Goal: Task Accomplishment & Management: Use online tool/utility

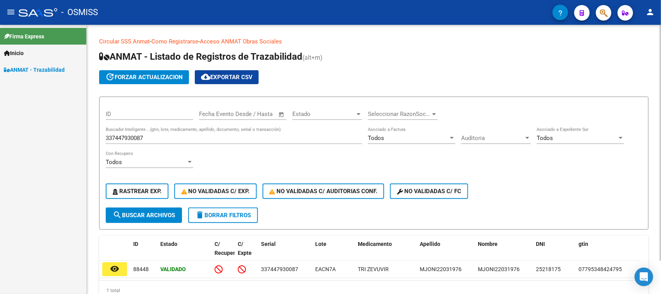
click at [185, 136] on input "337447930087" at bounding box center [234, 137] width 256 height 7
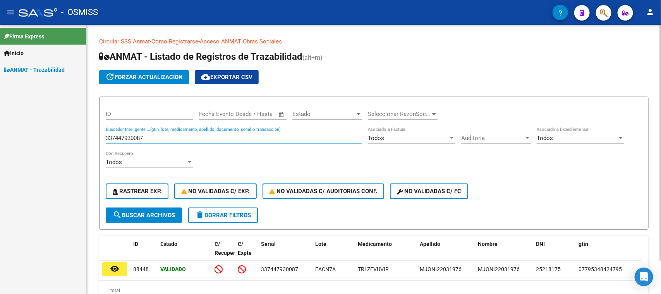
click at [185, 136] on input "337447930087" at bounding box center [234, 137] width 256 height 7
paste input "627759499655"
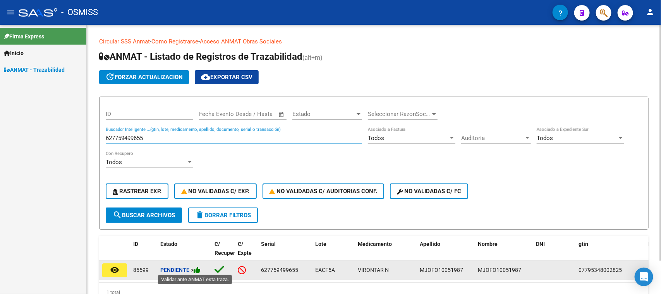
click at [198, 267] on icon at bounding box center [197, 269] width 7 height 7
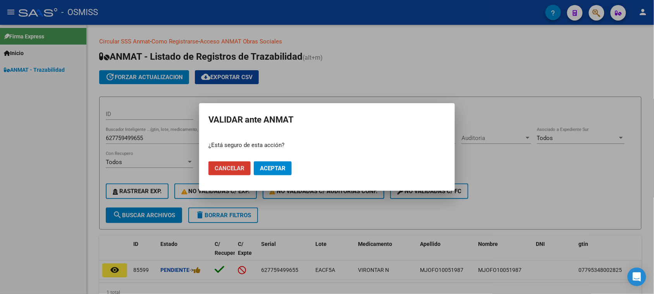
click at [263, 168] on span "Aceptar" at bounding box center [273, 168] width 26 height 7
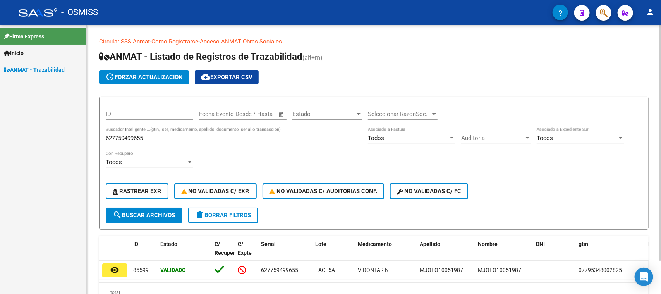
click at [182, 137] on input "627759499655" at bounding box center [234, 137] width 256 height 7
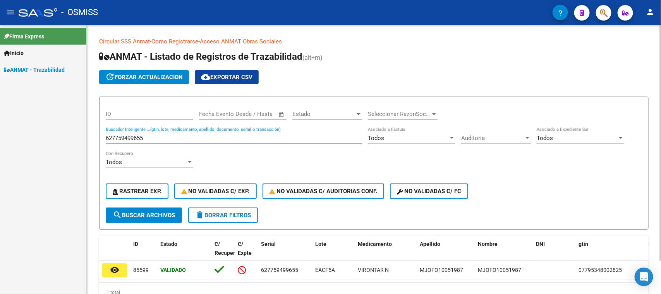
click at [182, 137] on input "627759499655" at bounding box center [234, 137] width 256 height 7
paste input "555938271617"
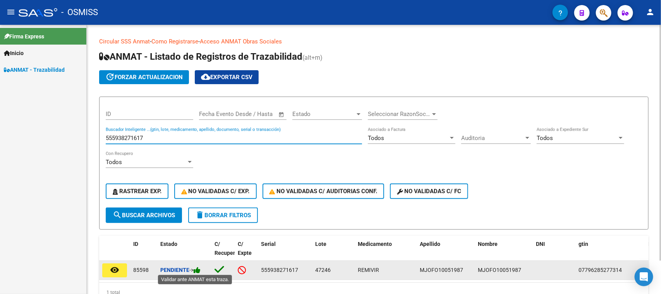
click at [197, 267] on icon at bounding box center [197, 269] width 7 height 7
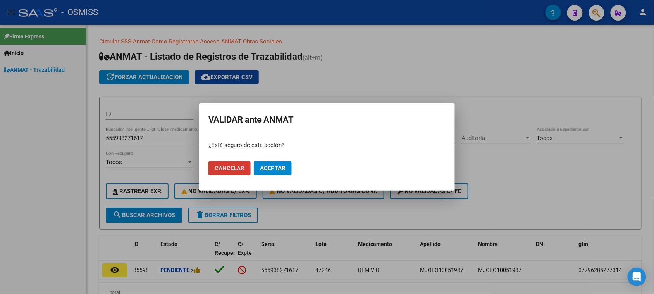
click at [271, 170] on span "Aceptar" at bounding box center [273, 168] width 26 height 7
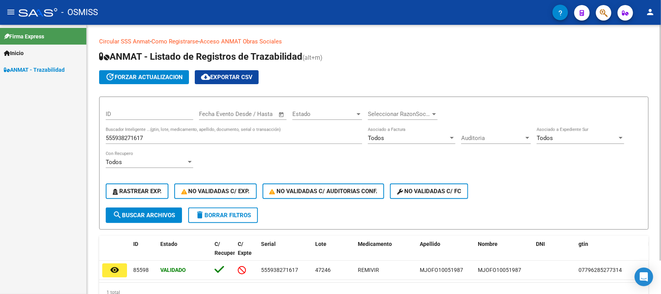
click at [144, 136] on input "555938271617" at bounding box center [234, 137] width 256 height 7
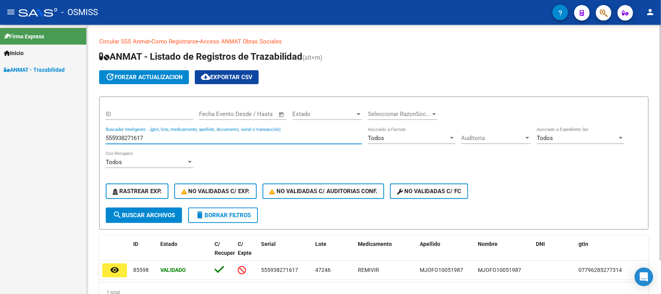
click at [144, 136] on input "555938271617" at bounding box center [234, 137] width 256 height 7
paste input "747583502869"
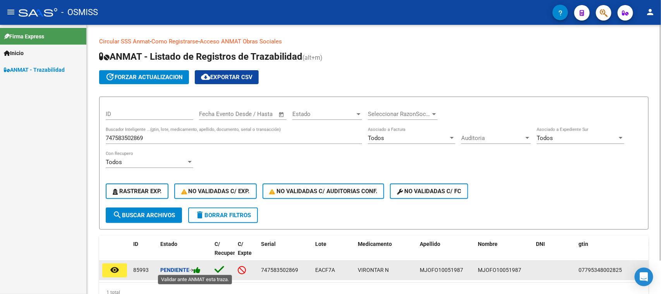
click at [196, 268] on icon at bounding box center [197, 269] width 7 height 7
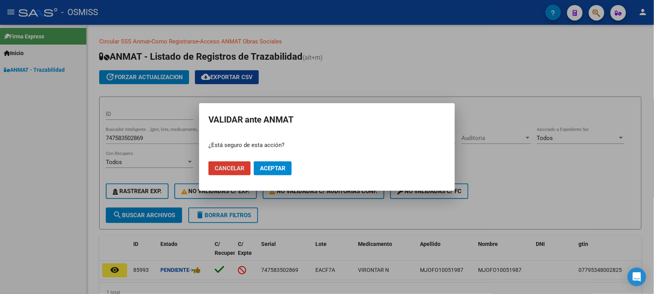
click at [271, 168] on span "Aceptar" at bounding box center [273, 168] width 26 height 7
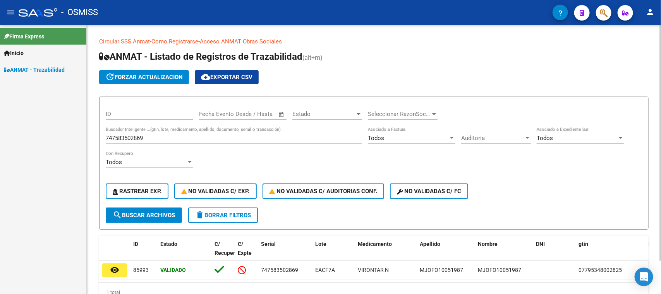
click at [191, 134] on input "747583502869" at bounding box center [234, 137] width 256 height 7
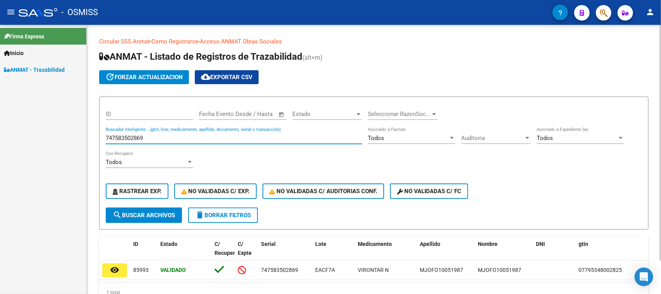
click at [191, 134] on input "747583502869" at bounding box center [234, 137] width 256 height 7
paste input "658610053084"
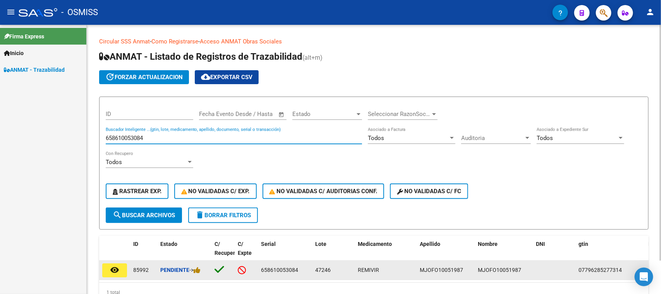
type input "658610053084"
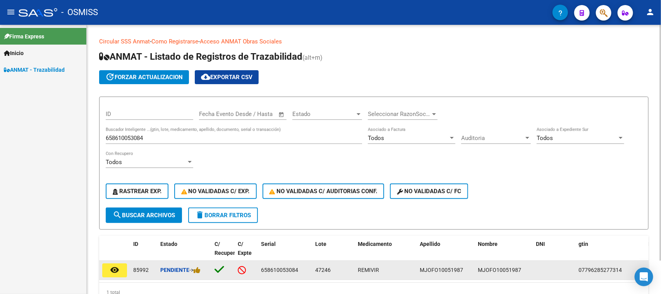
click at [204, 269] on div "Pendiente ->" at bounding box center [184, 269] width 48 height 9
click at [199, 269] on icon at bounding box center [197, 269] width 7 height 7
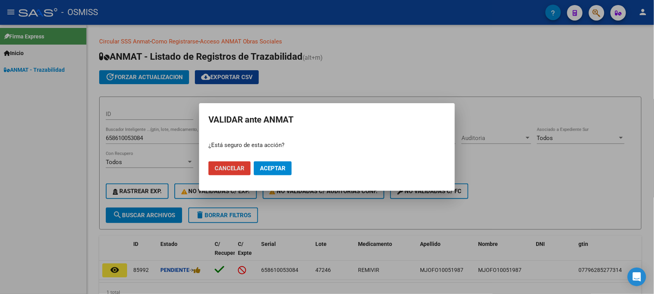
click at [271, 168] on span "Aceptar" at bounding box center [273, 168] width 26 height 7
